Goal: Task Accomplishment & Management: Manage account settings

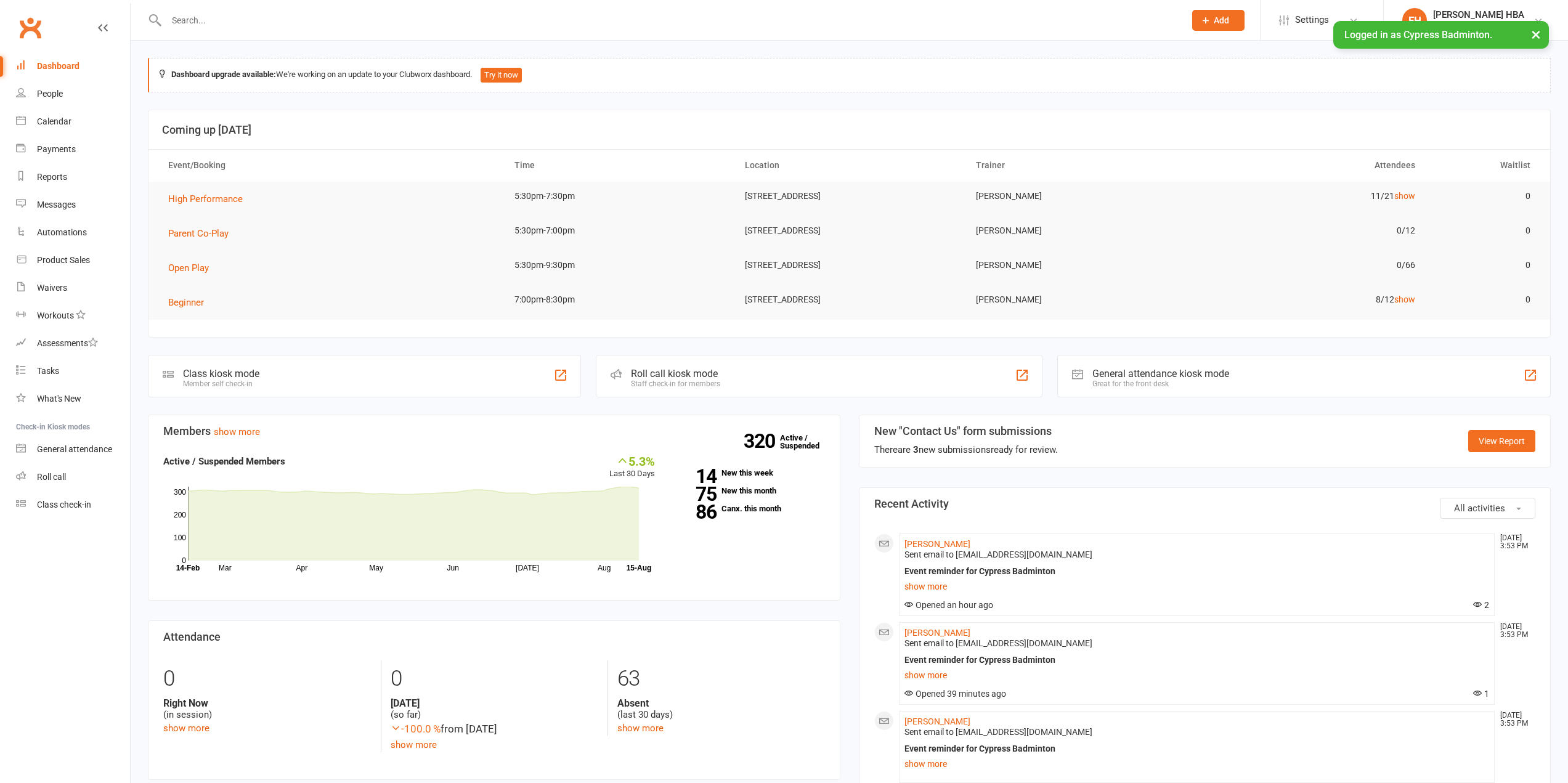
drag, startPoint x: 0, startPoint y: 0, endPoint x: 221, endPoint y: 19, distance: 221.8
click at [221, 19] on input "text" at bounding box center [669, 20] width 1014 height 17
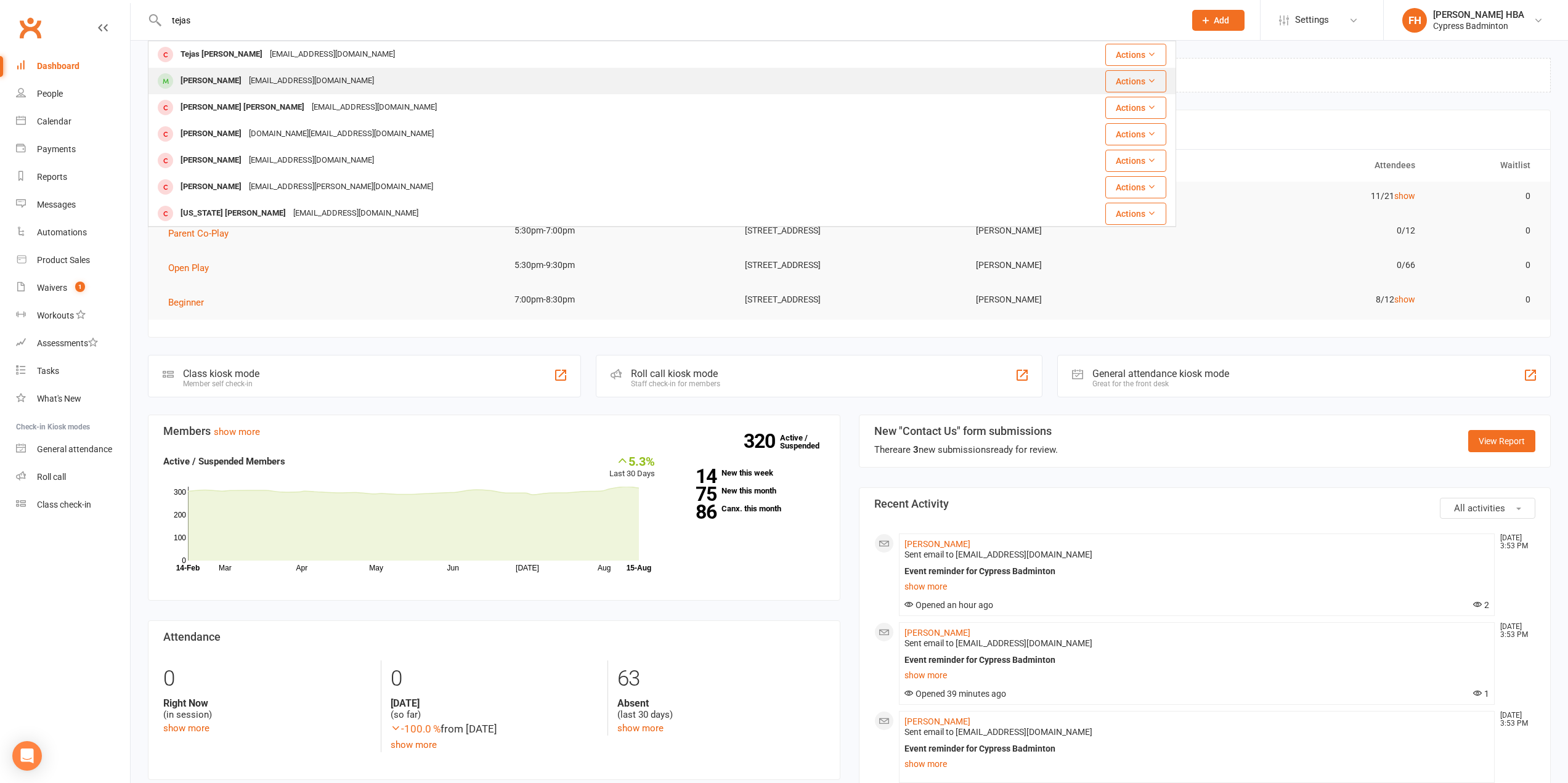
type input "tejas"
click at [245, 81] on div "[EMAIL_ADDRESS][DOMAIN_NAME]" at bounding box center [311, 81] width 132 height 18
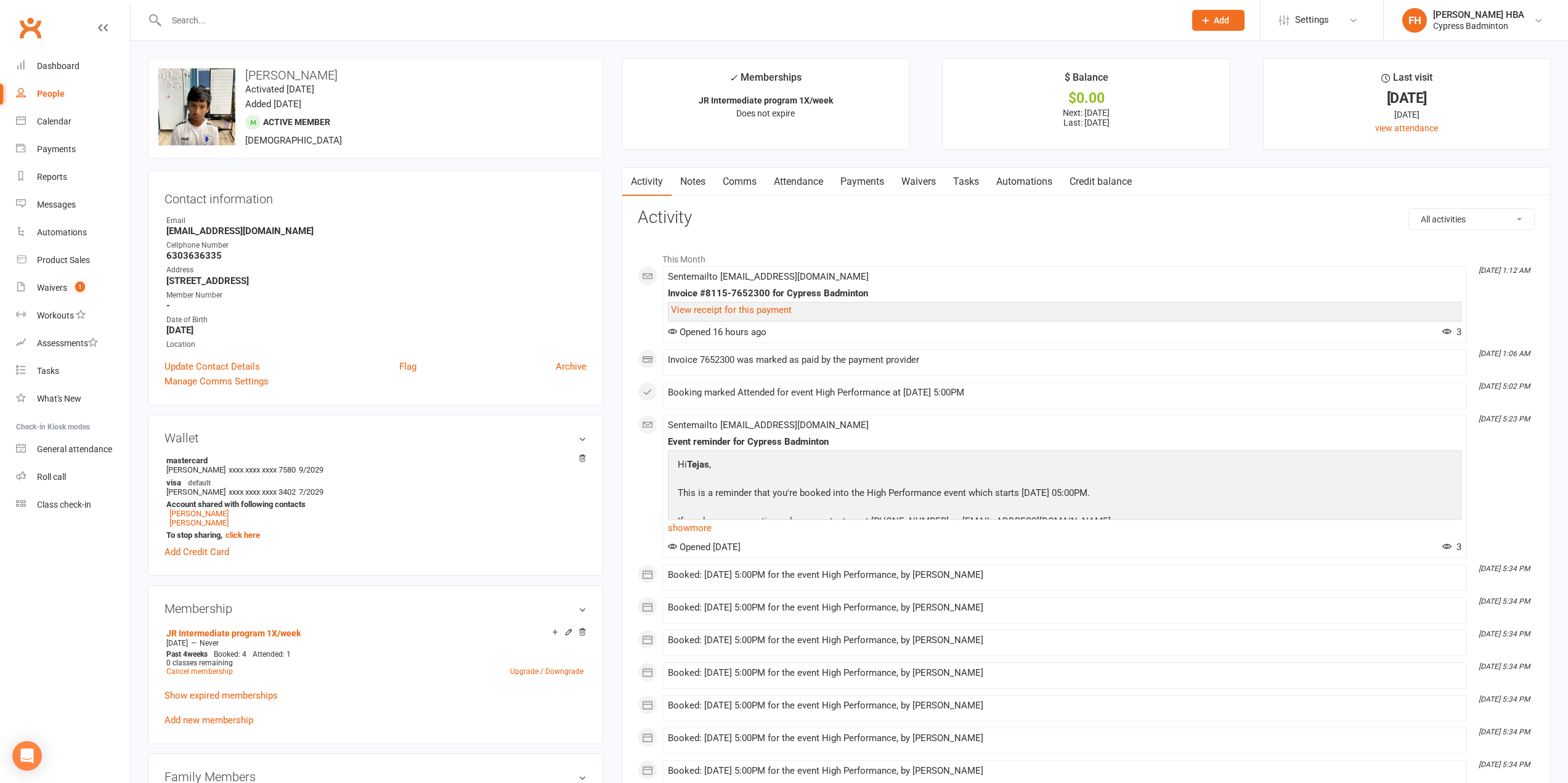
click at [802, 177] on link "Attendance" at bounding box center [799, 182] width 67 height 28
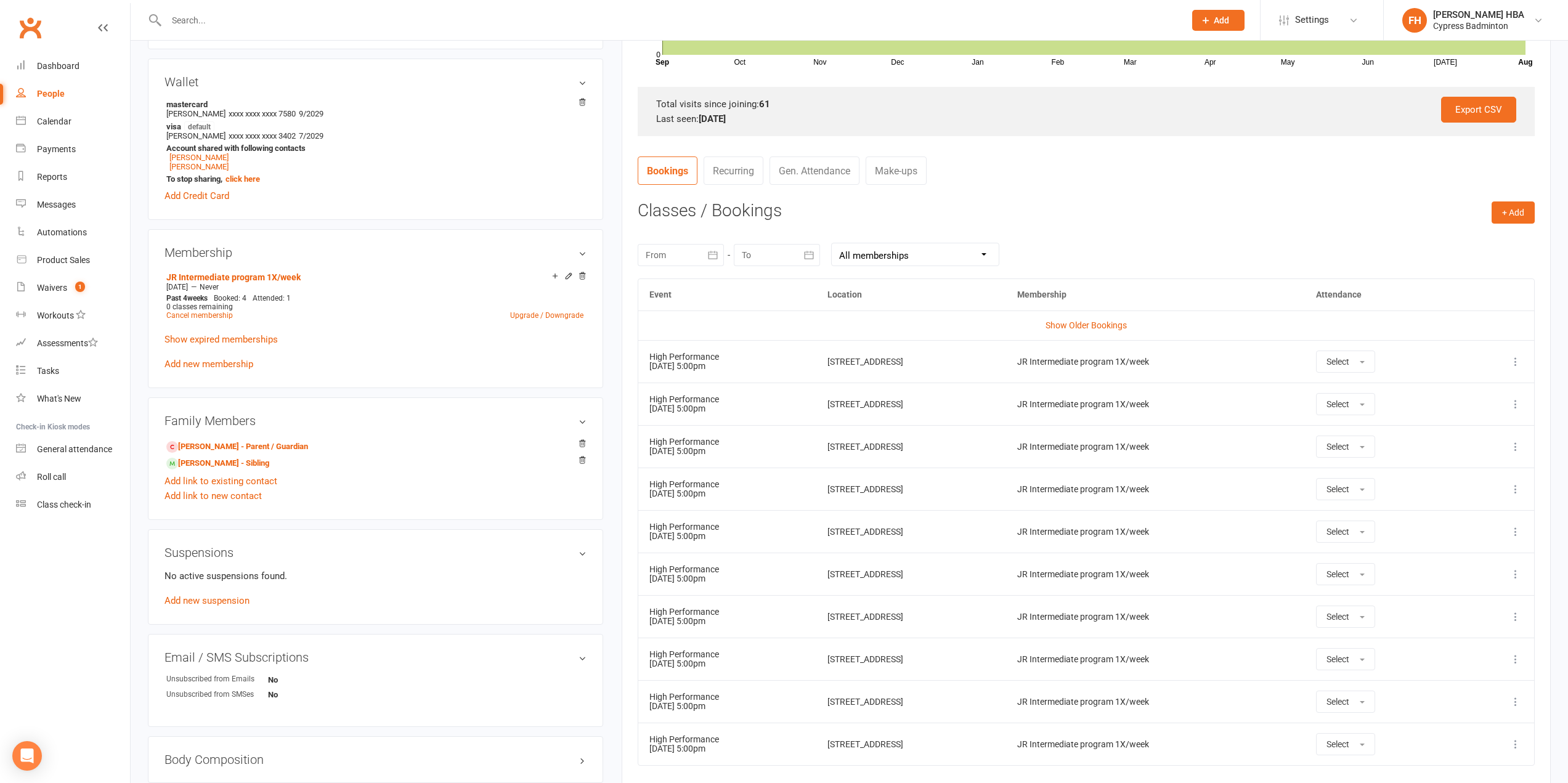
scroll to position [369, 0]
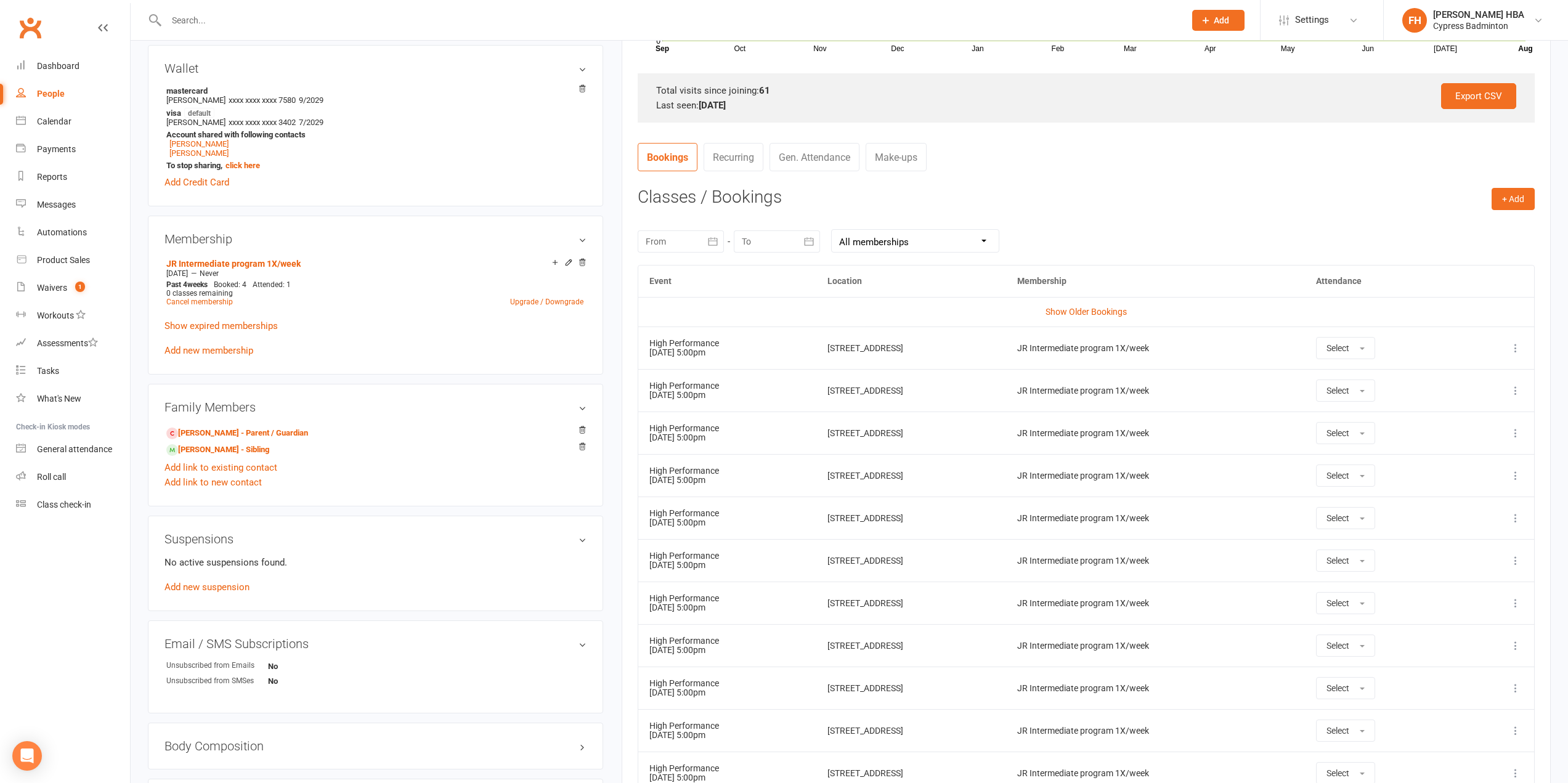
click at [1516, 343] on icon at bounding box center [1515, 348] width 12 height 12
click at [1472, 416] on link "Remove booking" at bounding box center [1461, 421] width 122 height 25
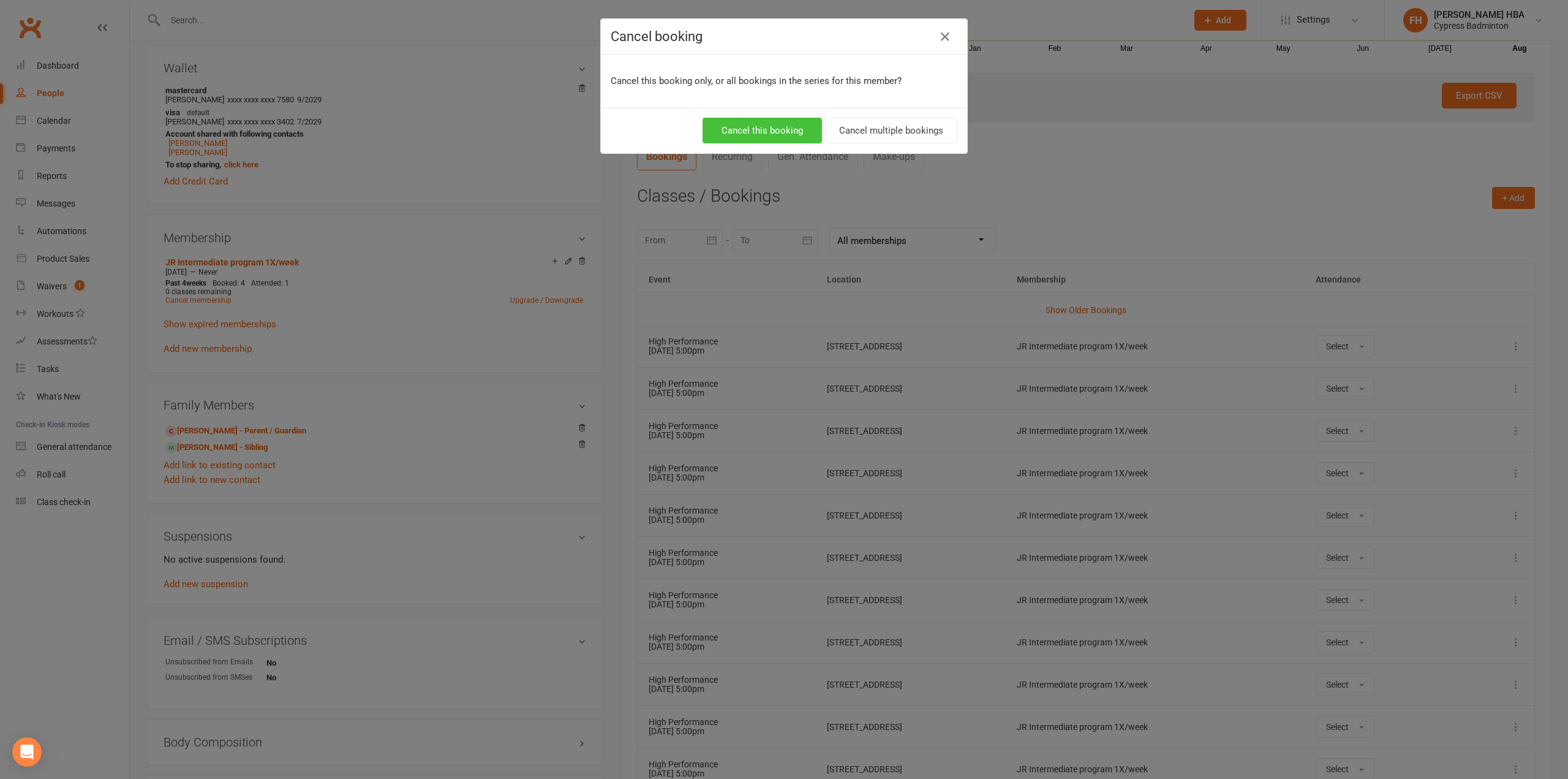
click at [752, 131] on button "Cancel this booking" at bounding box center [762, 130] width 120 height 25
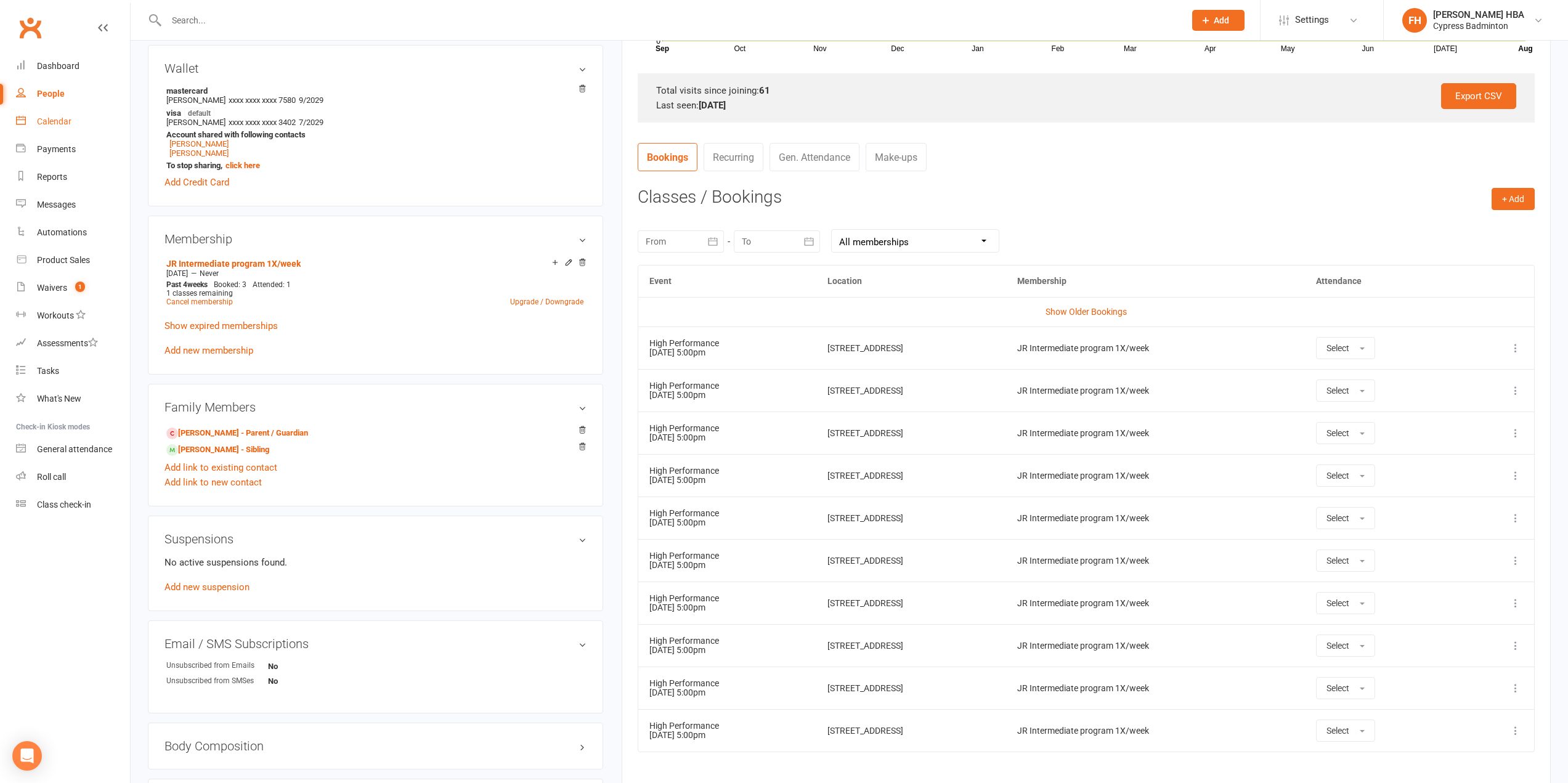
click at [42, 111] on link "Calendar" at bounding box center [73, 121] width 114 height 27
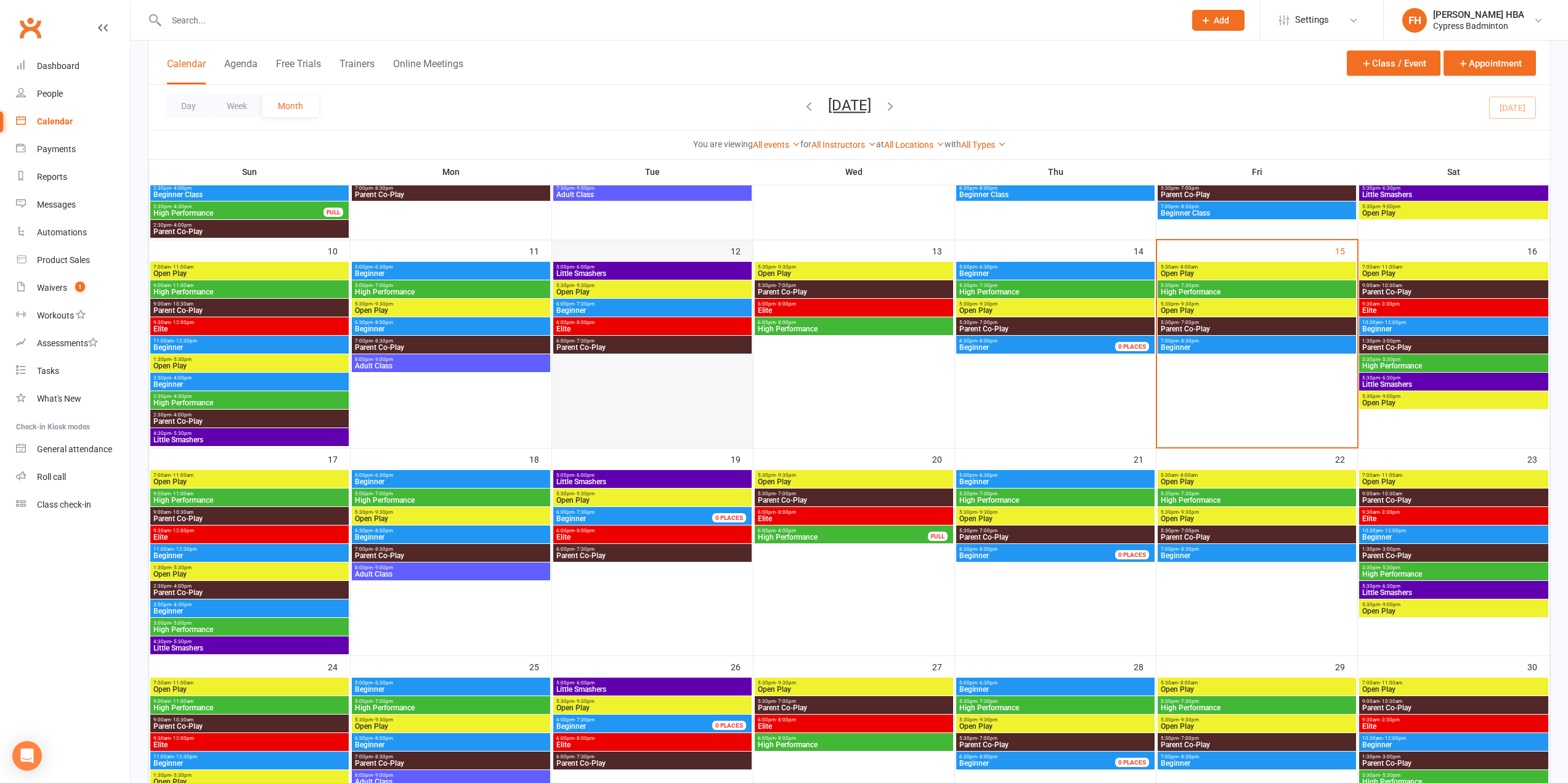
scroll to position [493, 0]
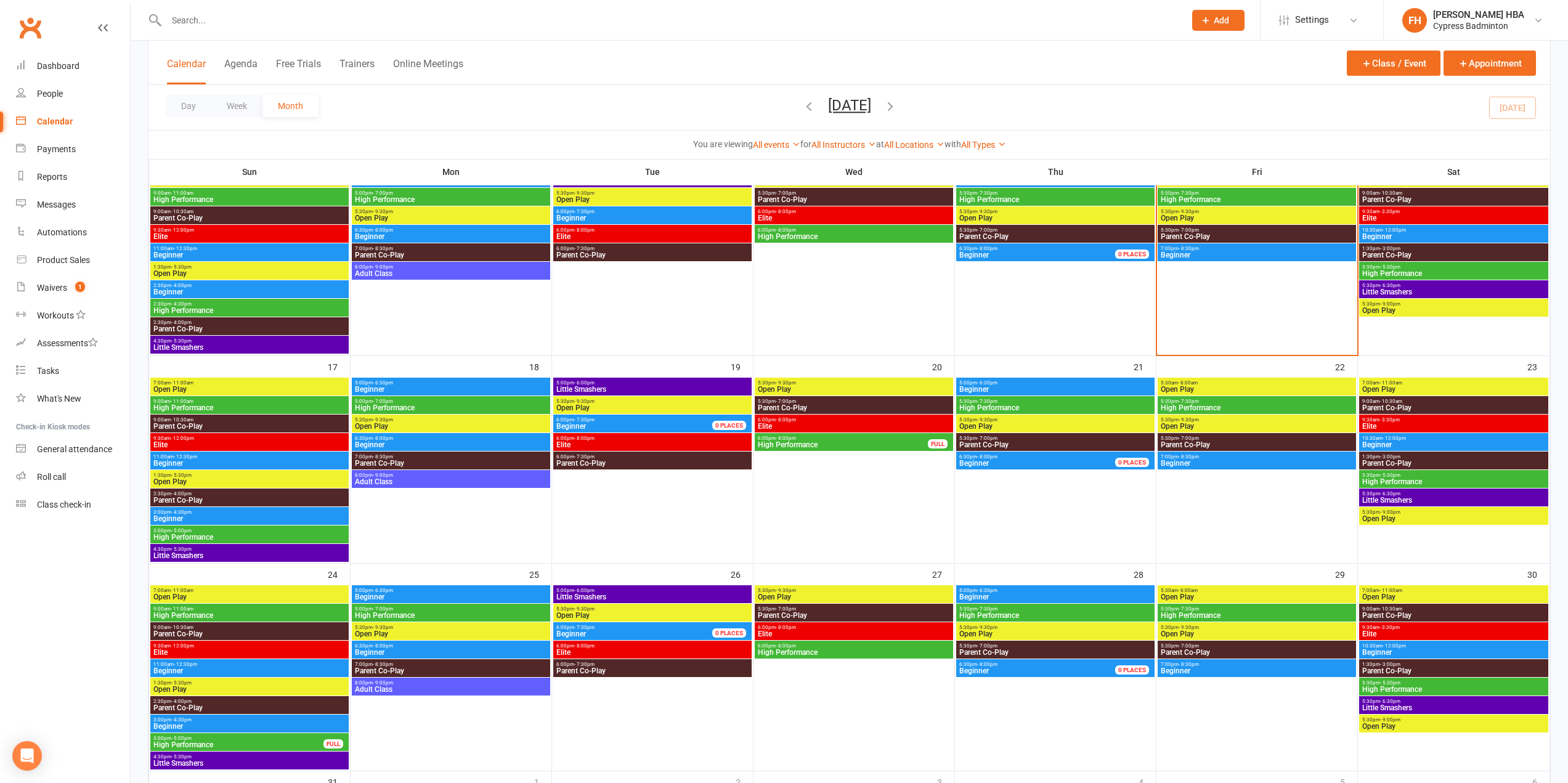
click at [796, 442] on span "High Performance" at bounding box center [843, 445] width 171 height 8
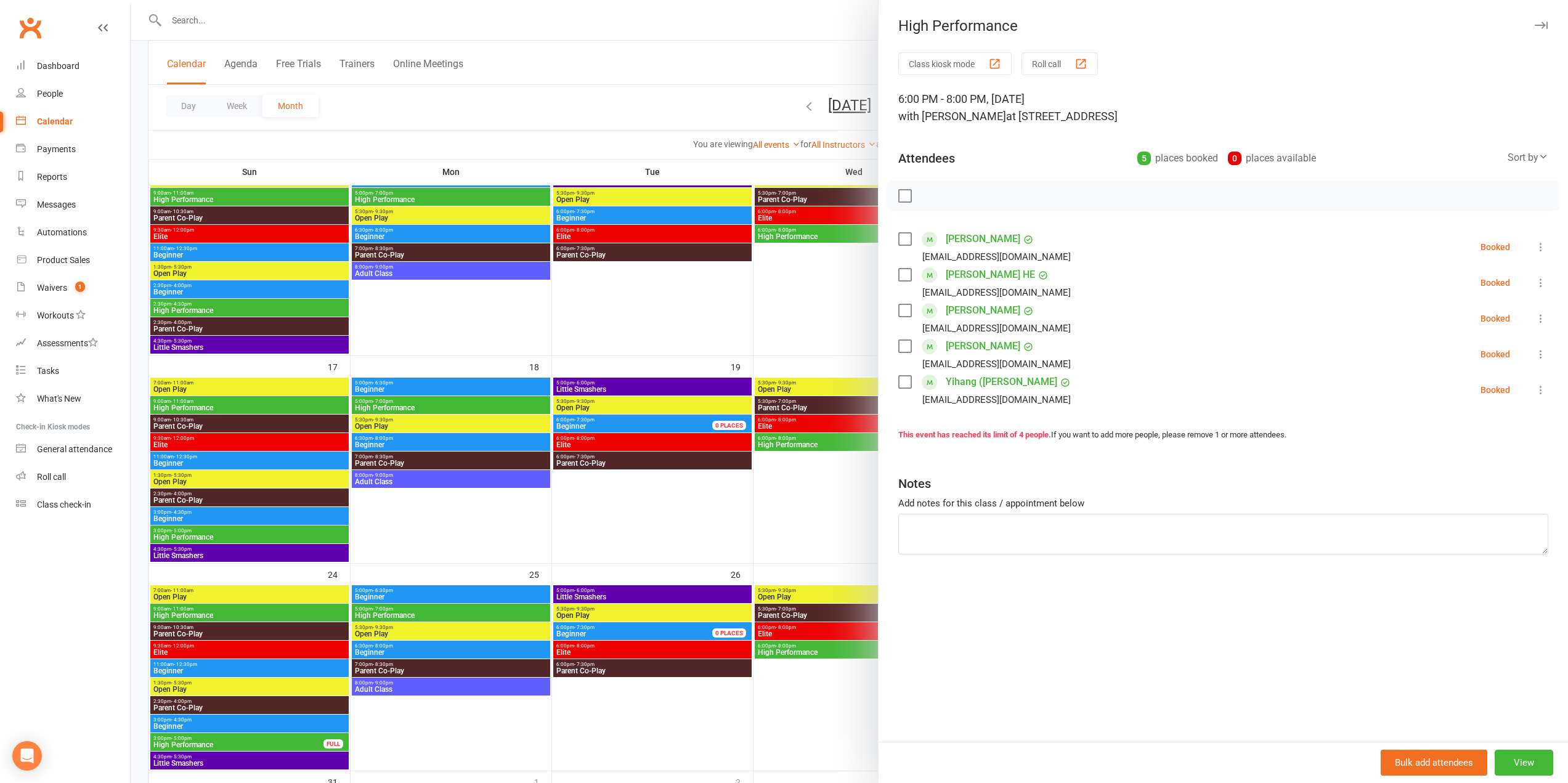
click at [794, 442] on div at bounding box center [849, 391] width 1438 height 783
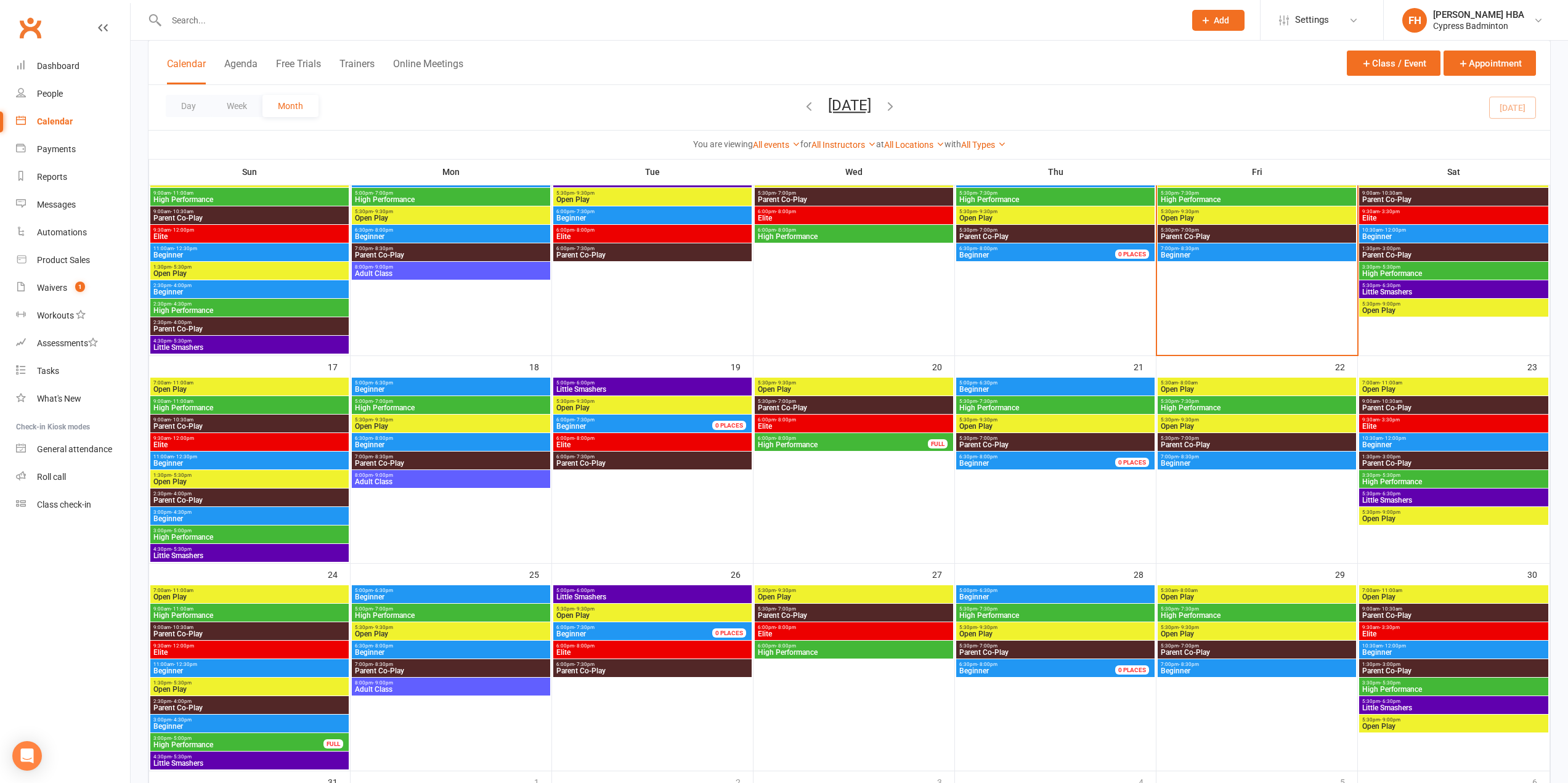
click at [854, 655] on span "High Performance" at bounding box center [854, 653] width 194 height 8
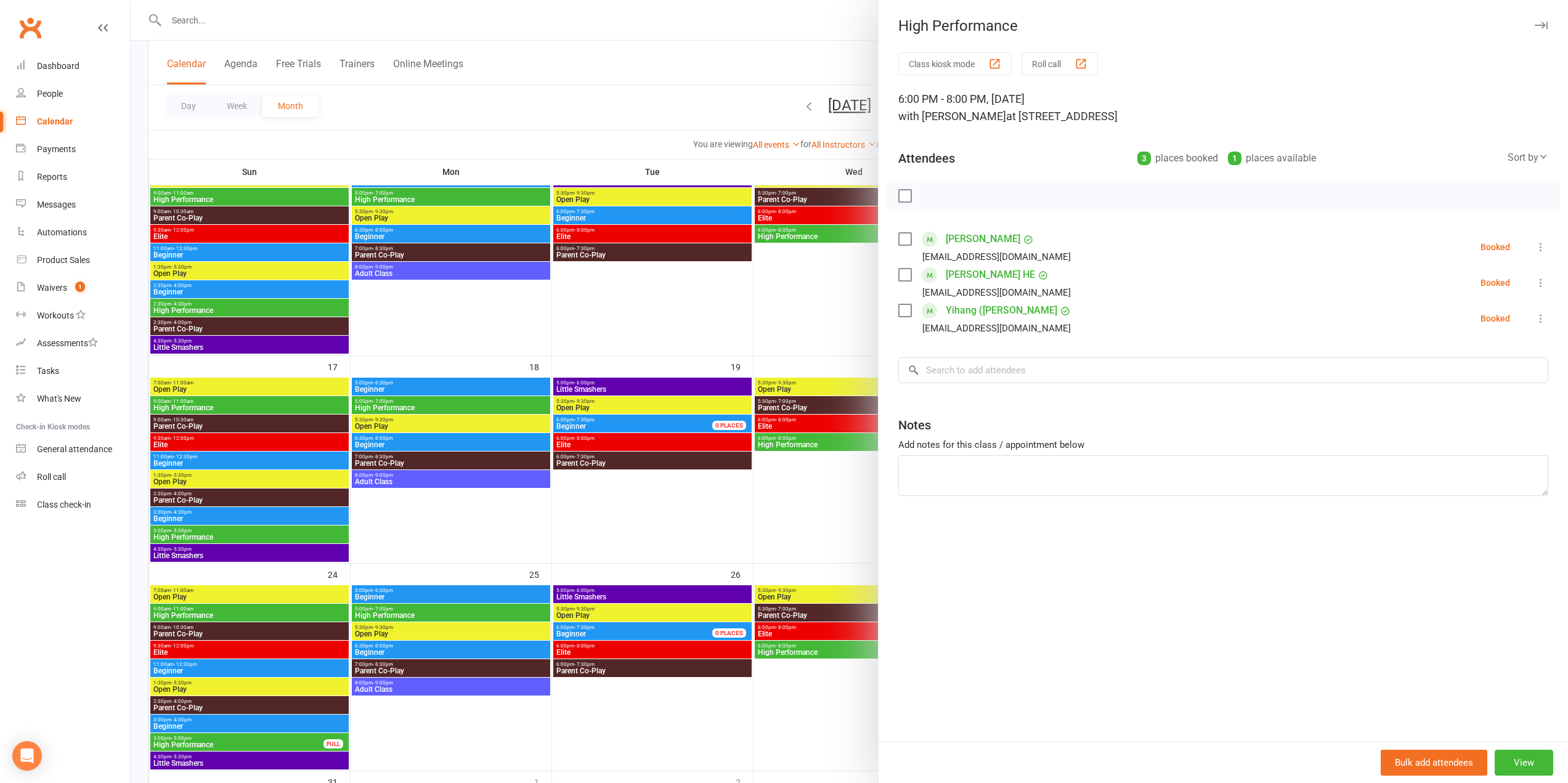
click at [727, 444] on div at bounding box center [849, 391] width 1438 height 783
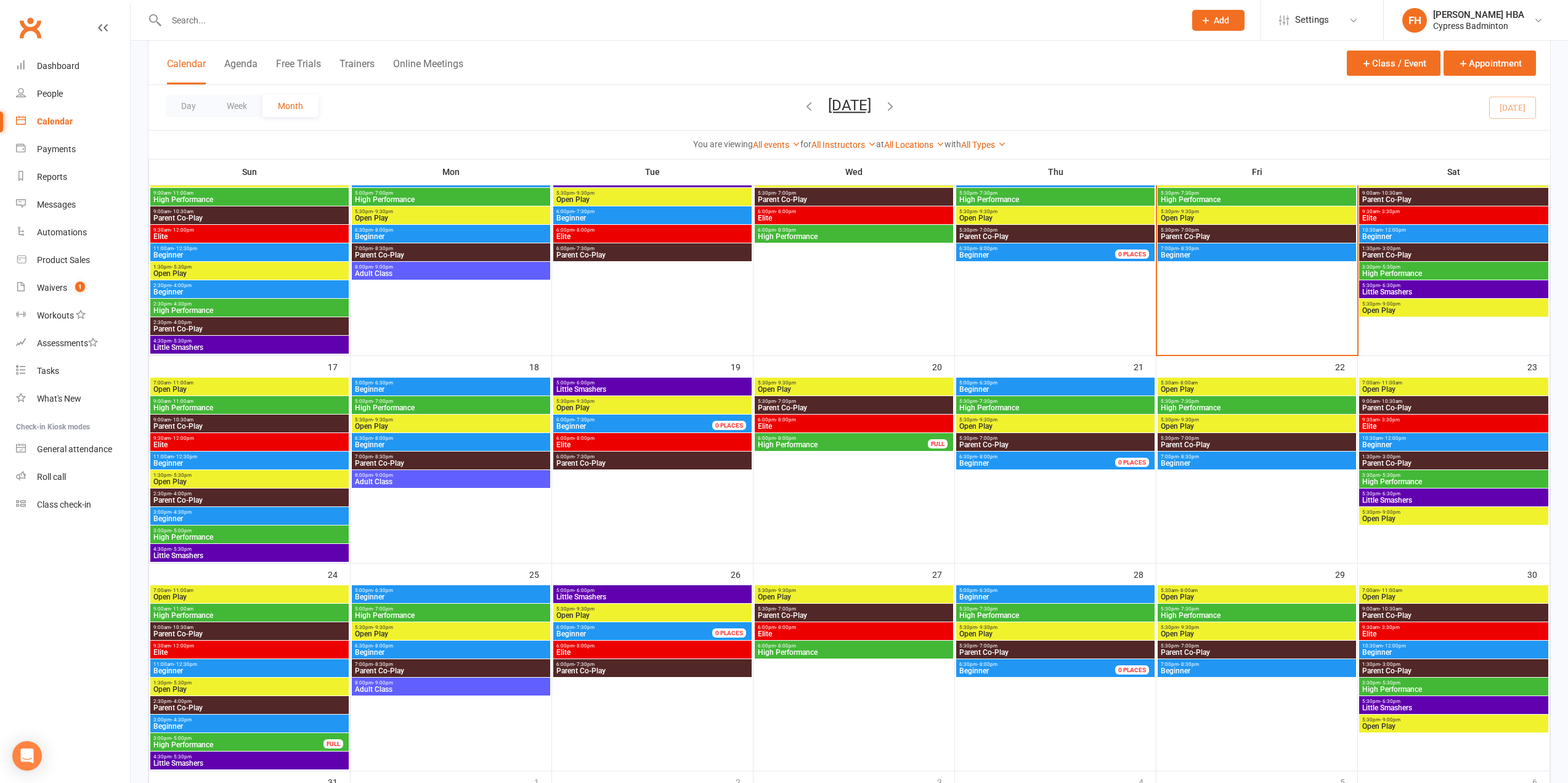
click at [977, 403] on span "- 7:30pm" at bounding box center [987, 401] width 20 height 6
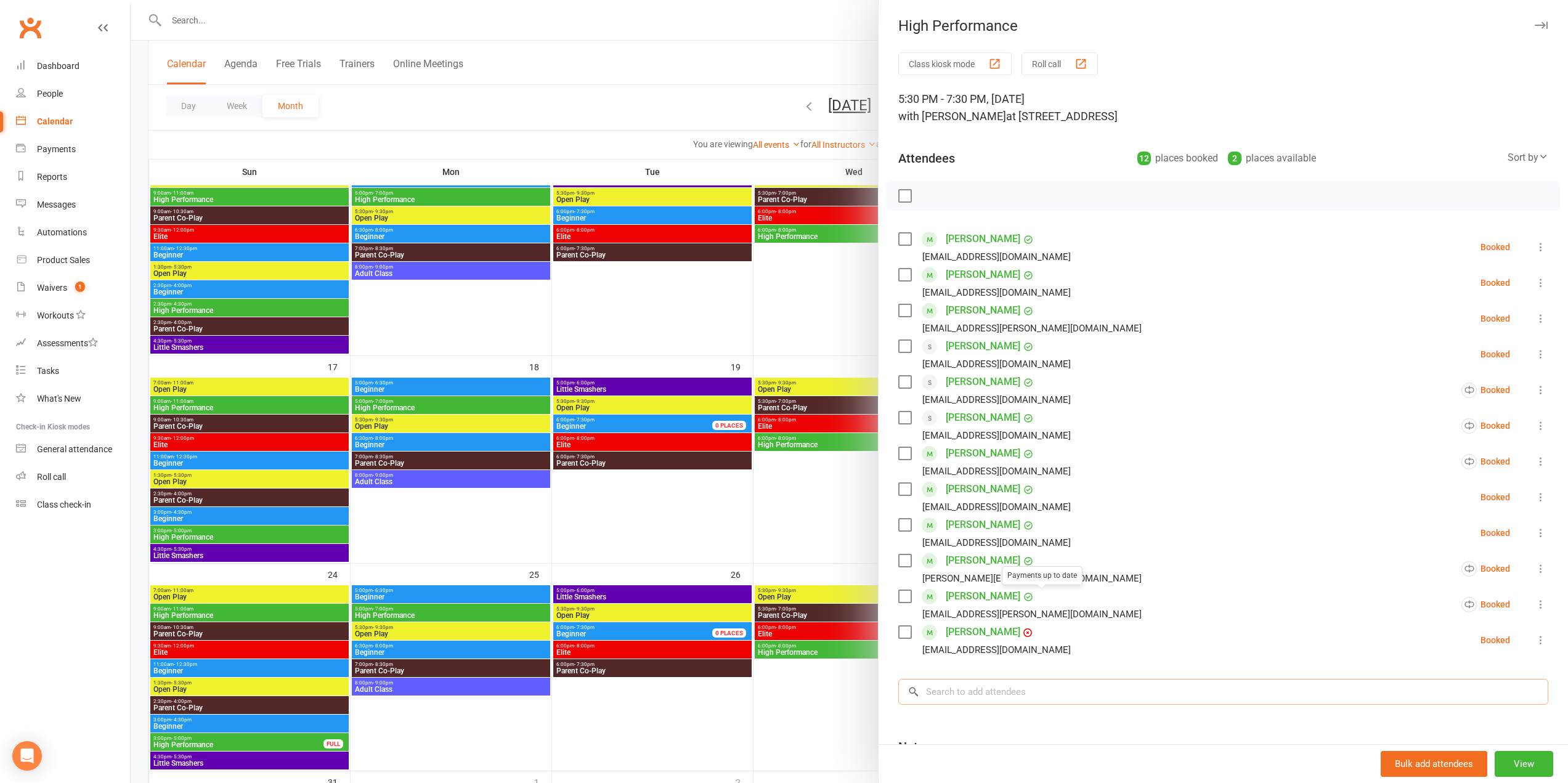
click at [1007, 694] on input "search" at bounding box center [1223, 692] width 650 height 26
paste input "tejas"
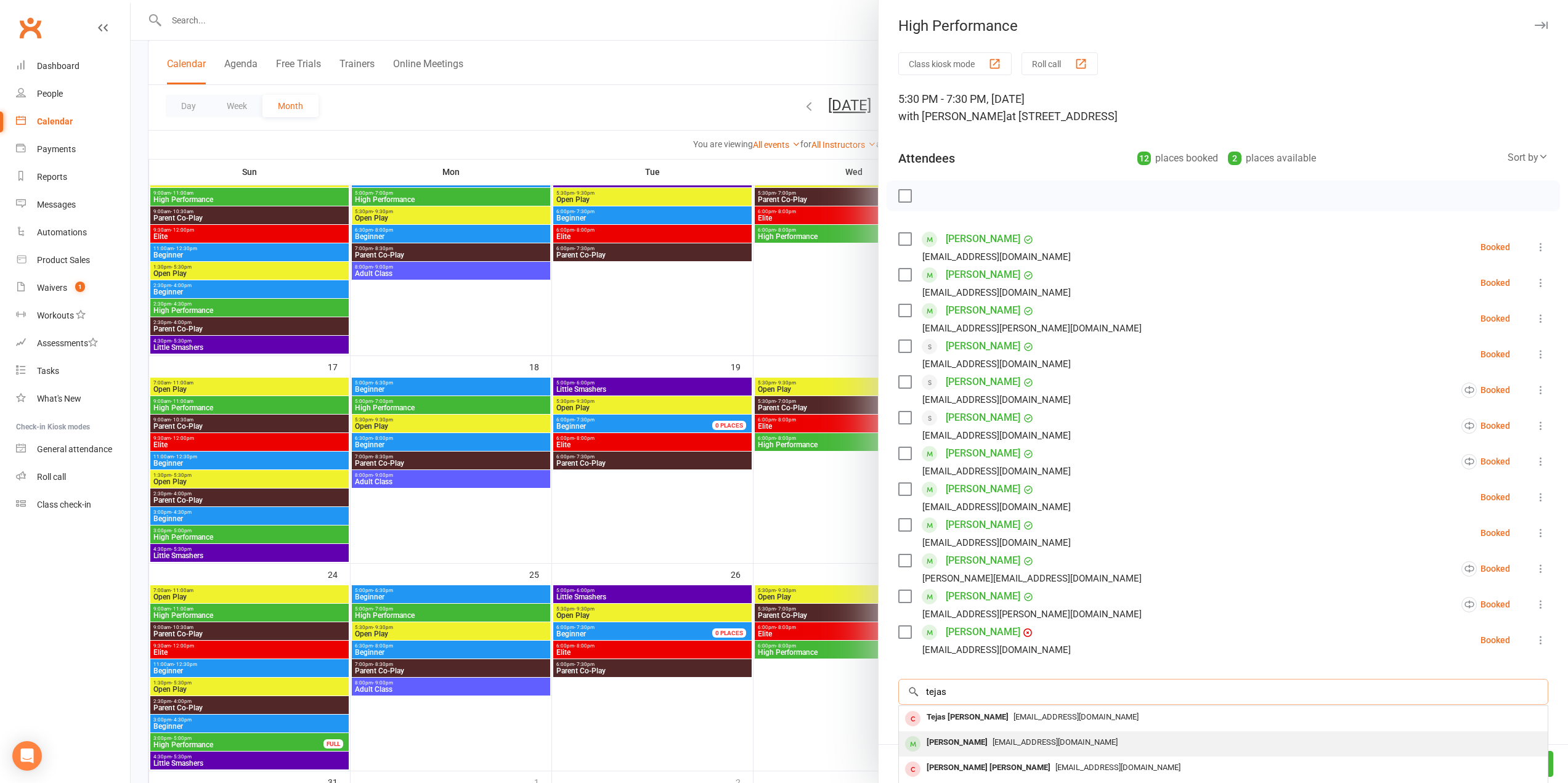
type input "tejas"
click at [983, 740] on div "[PERSON_NAME]" at bounding box center [957, 742] width 71 height 18
